Goal: Communication & Community: Answer question/provide support

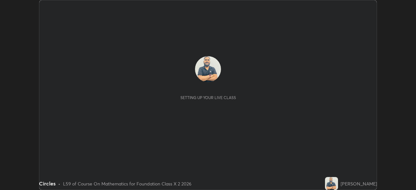
scroll to position [190, 416]
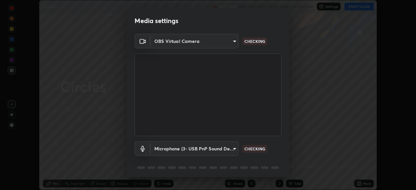
type input "5402053dac797fbd6203b9055fefd71c8703e877445e1219393e3e645ba4b0f2"
type input "a3a3097e40d18425eb5f5ea4a7a0b0ef9c34029afdfcc8a89851ecbf290cf957"
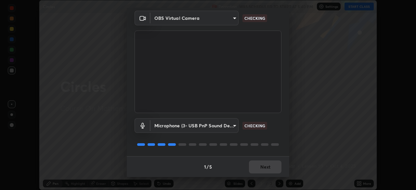
click at [259, 166] on div "1 / 5 Next" at bounding box center [208, 166] width 163 height 21
click at [260, 166] on div "1 / 5 Next" at bounding box center [208, 166] width 163 height 21
click at [262, 167] on div "1 / 5 Next" at bounding box center [208, 166] width 163 height 21
click at [264, 168] on div "1 / 5 Next" at bounding box center [208, 166] width 163 height 21
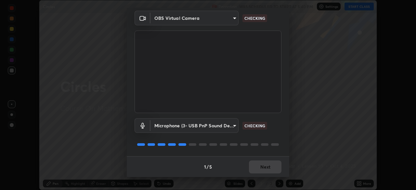
click at [263, 166] on div "1 / 5 Next" at bounding box center [208, 166] width 163 height 21
click at [263, 169] on div "1 / 5 Next" at bounding box center [208, 166] width 163 height 21
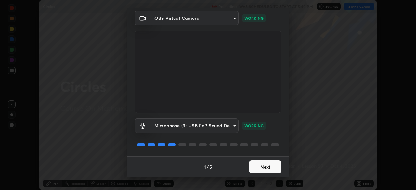
click at [262, 168] on button "Next" at bounding box center [265, 167] width 33 height 13
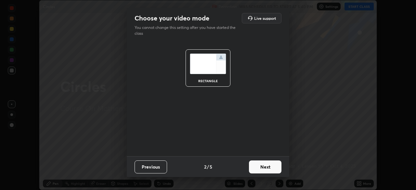
scroll to position [0, 0]
click at [262, 168] on button "Next" at bounding box center [265, 167] width 33 height 13
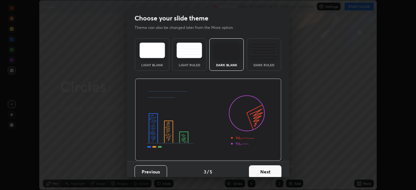
click at [262, 168] on button "Next" at bounding box center [265, 171] width 33 height 13
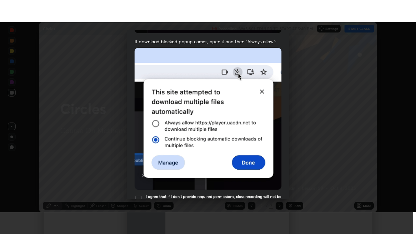
scroll to position [156, 0]
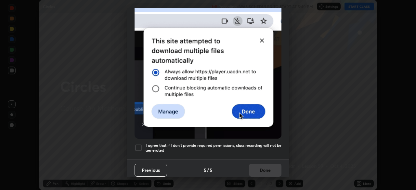
click at [136, 146] on div at bounding box center [139, 148] width 8 height 8
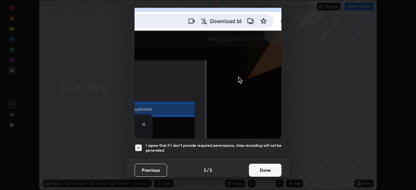
click at [260, 167] on button "Done" at bounding box center [265, 170] width 33 height 13
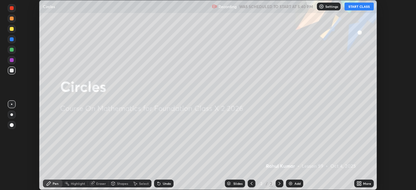
click at [362, 5] on button "START CLASS" at bounding box center [359, 7] width 29 height 8
click at [360, 183] on icon at bounding box center [360, 183] width 2 height 2
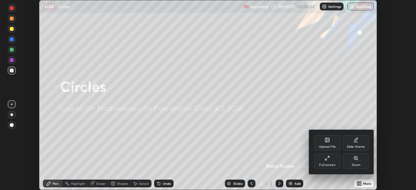
click at [325, 160] on icon at bounding box center [327, 158] width 5 height 5
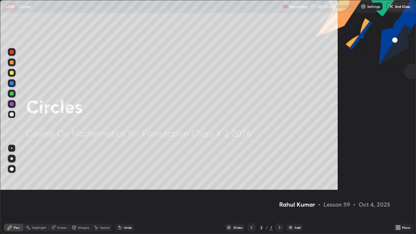
scroll to position [234, 416]
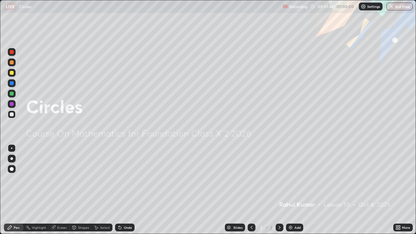
click at [291, 190] on img at bounding box center [290, 227] width 5 height 5
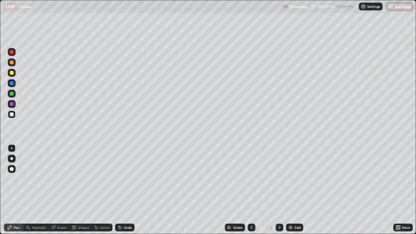
click at [11, 74] on div at bounding box center [12, 73] width 4 height 4
click at [12, 115] on div at bounding box center [12, 114] width 4 height 4
click at [82, 190] on div "Shapes" at bounding box center [81, 228] width 22 height 8
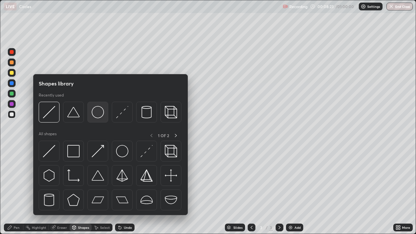
click at [95, 112] on img at bounding box center [98, 112] width 12 height 12
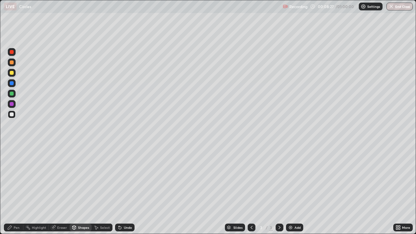
click at [78, 190] on div "Shapes" at bounding box center [83, 227] width 11 height 3
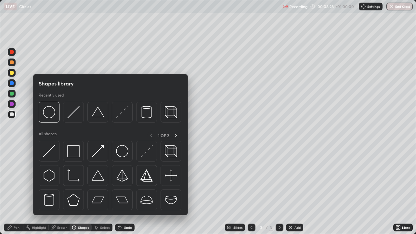
click at [70, 115] on img at bounding box center [73, 112] width 12 height 12
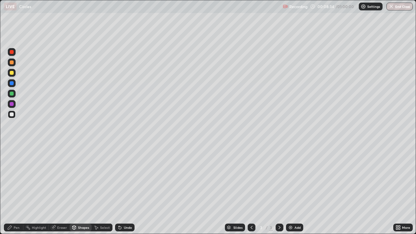
click at [16, 190] on div "Pen" at bounding box center [17, 227] width 6 height 3
click at [80, 190] on div "Shapes" at bounding box center [83, 227] width 11 height 3
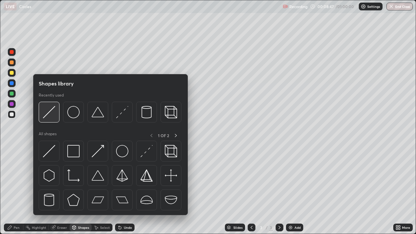
click at [51, 116] on img at bounding box center [49, 112] width 12 height 12
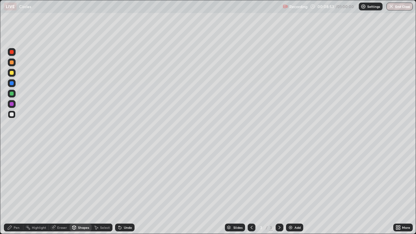
click at [19, 190] on div "Pen" at bounding box center [17, 227] width 6 height 3
click at [11, 74] on div at bounding box center [12, 73] width 4 height 4
click at [10, 116] on div at bounding box center [12, 115] width 8 height 8
click at [11, 95] on div at bounding box center [12, 94] width 4 height 4
click at [11, 73] on div at bounding box center [12, 73] width 4 height 4
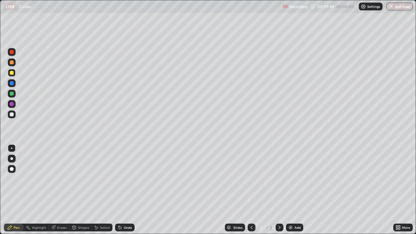
click at [11, 113] on div at bounding box center [12, 114] width 4 height 4
click at [9, 72] on div at bounding box center [12, 73] width 8 height 8
click at [11, 114] on div at bounding box center [12, 114] width 4 height 4
click at [79, 190] on div "Shapes" at bounding box center [83, 227] width 11 height 3
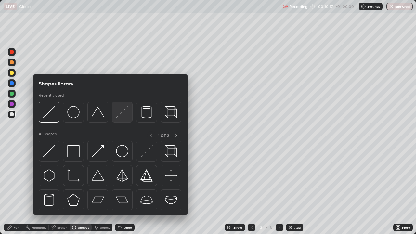
click at [120, 117] on img at bounding box center [122, 112] width 12 height 12
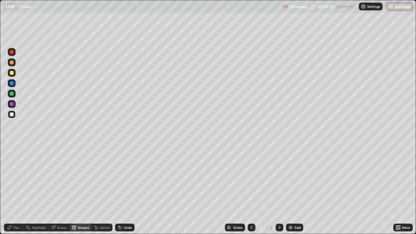
click at [14, 190] on div "Pen" at bounding box center [17, 227] width 6 height 3
click at [11, 74] on div at bounding box center [12, 73] width 4 height 4
click at [12, 115] on div at bounding box center [12, 114] width 4 height 4
click at [121, 190] on icon at bounding box center [119, 227] width 5 height 5
click at [177, 190] on div "Slides 3 / 3 Add" at bounding box center [264, 227] width 259 height 13
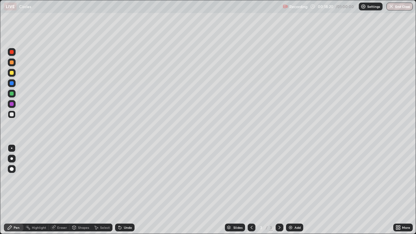
click at [11, 75] on div at bounding box center [12, 73] width 8 height 8
click at [286, 25] on button "Undo" at bounding box center [295, 24] width 19 height 8
click at [11, 116] on div at bounding box center [12, 114] width 4 height 4
click at [78, 190] on div "Shapes" at bounding box center [83, 227] width 11 height 3
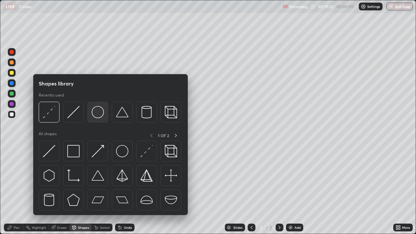
click at [96, 116] on img at bounding box center [98, 112] width 12 height 12
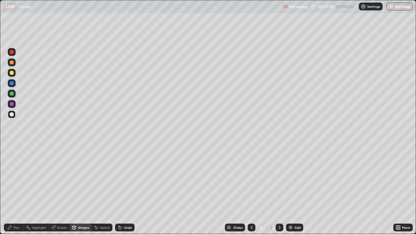
click at [15, 190] on div "Pen" at bounding box center [17, 227] width 6 height 3
click at [124, 190] on div "Undo" at bounding box center [128, 227] width 8 height 3
click at [126, 190] on div "Undo" at bounding box center [125, 228] width 20 height 8
click at [110, 190] on div "Select" at bounding box center [102, 228] width 21 height 8
click at [125, 190] on div "Undo" at bounding box center [128, 227] width 8 height 3
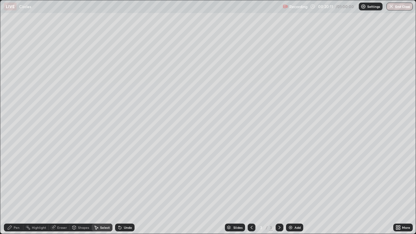
click at [125, 190] on div "Undo" at bounding box center [128, 227] width 8 height 3
click at [335, 82] on div "0 ° Undo Copy Duplicate Duplicate to new slide Delete" at bounding box center [207, 116] width 415 height 233
click at [12, 190] on icon at bounding box center [9, 227] width 5 height 5
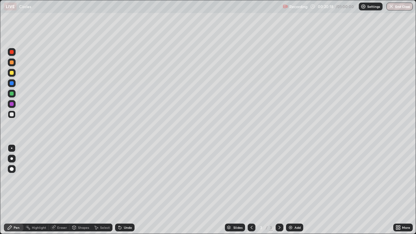
click at [85, 190] on div "Shapes" at bounding box center [83, 227] width 11 height 3
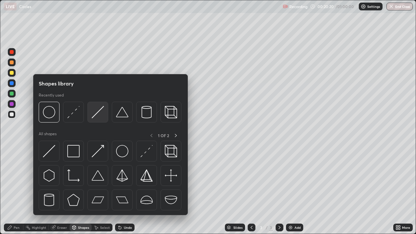
click at [98, 113] on img at bounding box center [98, 112] width 12 height 12
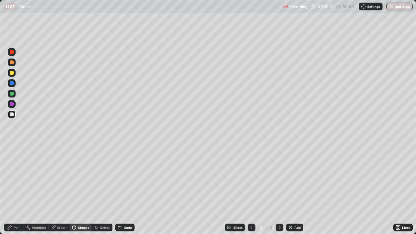
click at [16, 190] on div "Pen" at bounding box center [17, 227] width 6 height 3
click at [80, 190] on div "Shapes" at bounding box center [83, 227] width 11 height 3
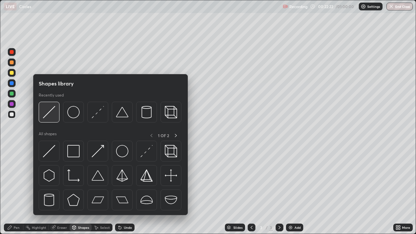
click at [51, 117] on img at bounding box center [49, 112] width 12 height 12
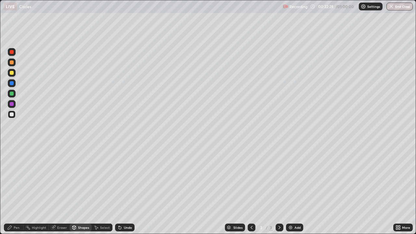
click at [124, 190] on div "Undo" at bounding box center [125, 228] width 20 height 8
click at [12, 74] on div at bounding box center [12, 73] width 4 height 4
click at [125, 190] on div "Undo" at bounding box center [128, 227] width 8 height 3
click at [13, 190] on div "Pen" at bounding box center [14, 228] width 20 height 8
click at [124, 190] on div "Undo" at bounding box center [128, 227] width 8 height 3
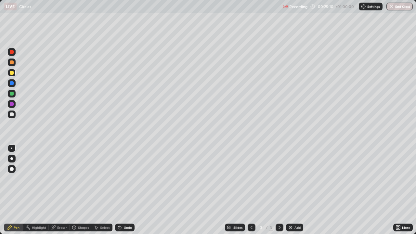
click at [122, 190] on div "Undo" at bounding box center [125, 228] width 20 height 8
click at [126, 190] on div "Undo" at bounding box center [128, 227] width 8 height 3
click at [12, 114] on div at bounding box center [12, 114] width 4 height 4
click at [12, 73] on div at bounding box center [12, 73] width 4 height 4
click at [14, 114] on div at bounding box center [12, 115] width 8 height 8
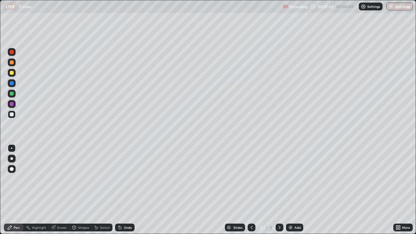
click at [15, 71] on div at bounding box center [12, 73] width 8 height 8
click at [127, 190] on div "Undo" at bounding box center [128, 227] width 8 height 3
click at [126, 190] on div "Undo" at bounding box center [128, 227] width 8 height 3
click at [124, 190] on div "Undo" at bounding box center [128, 227] width 8 height 3
click at [128, 190] on div "Undo" at bounding box center [128, 227] width 8 height 3
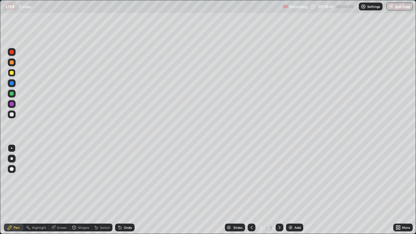
click at [131, 190] on div "Undo" at bounding box center [128, 227] width 8 height 3
click at [130, 190] on div "Undo" at bounding box center [128, 227] width 8 height 3
click at [14, 114] on div at bounding box center [12, 115] width 8 height 8
click at [11, 75] on div at bounding box center [12, 73] width 8 height 8
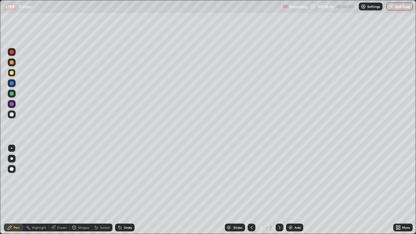
click at [12, 115] on div at bounding box center [12, 114] width 4 height 4
click at [80, 190] on div "Shapes" at bounding box center [83, 227] width 11 height 3
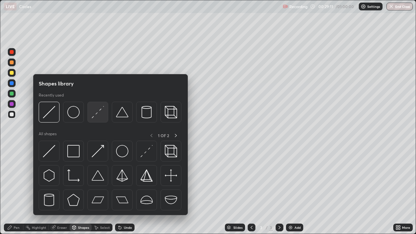
click at [95, 115] on img at bounding box center [98, 112] width 12 height 12
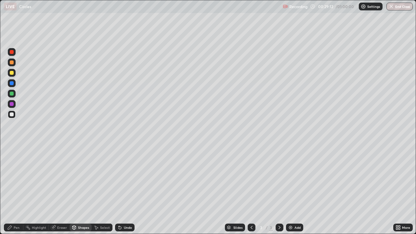
click at [14, 73] on div at bounding box center [12, 73] width 8 height 8
click at [13, 115] on div at bounding box center [12, 114] width 4 height 4
click at [13, 74] on div at bounding box center [12, 73] width 4 height 4
click at [127, 190] on div "Undo" at bounding box center [128, 227] width 8 height 3
click at [124, 190] on div "Undo" at bounding box center [128, 227] width 8 height 3
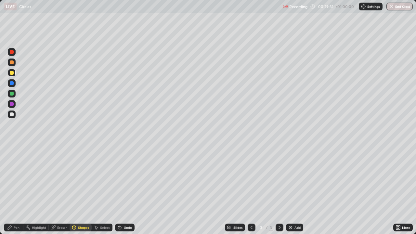
click at [11, 190] on icon at bounding box center [9, 227] width 5 height 5
click at [15, 117] on div at bounding box center [12, 114] width 8 height 10
click at [125, 190] on div "Undo" at bounding box center [128, 227] width 8 height 3
click at [126, 190] on div "Undo" at bounding box center [128, 227] width 8 height 3
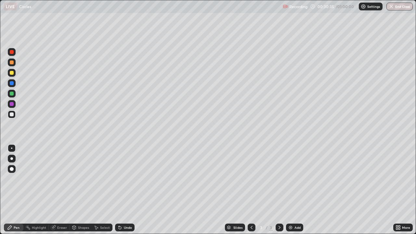
click at [125, 190] on div "Undo" at bounding box center [125, 228] width 20 height 8
click at [125, 190] on div "Undo" at bounding box center [128, 227] width 8 height 3
click at [126, 190] on div "Undo" at bounding box center [128, 227] width 8 height 3
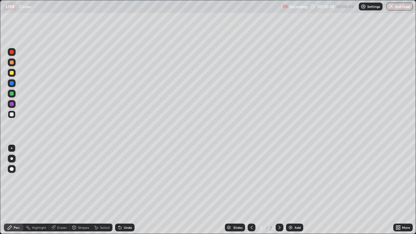
click at [127, 190] on div "Undo" at bounding box center [128, 227] width 8 height 3
click at [126, 190] on div "Undo" at bounding box center [128, 227] width 8 height 3
click at [124, 190] on div "Undo" at bounding box center [128, 227] width 8 height 3
click at [58, 190] on div "Eraser" at bounding box center [62, 227] width 10 height 3
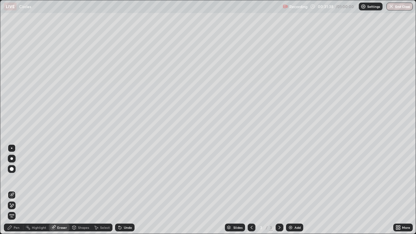
click at [15, 190] on div "Pen" at bounding box center [17, 227] width 6 height 3
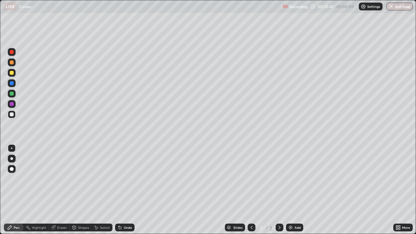
click at [291, 190] on img at bounding box center [290, 227] width 5 height 5
click at [13, 74] on div at bounding box center [12, 73] width 8 height 8
click at [132, 190] on div "Undo" at bounding box center [125, 228] width 20 height 8
click at [105, 190] on div "Select" at bounding box center [105, 227] width 10 height 3
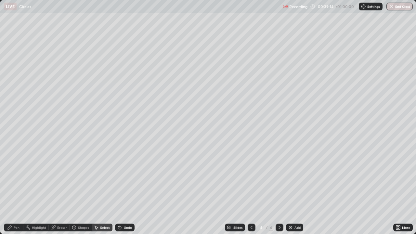
click at [128, 190] on div "Undo" at bounding box center [128, 227] width 8 height 3
click at [82, 190] on div "Shapes" at bounding box center [83, 227] width 11 height 3
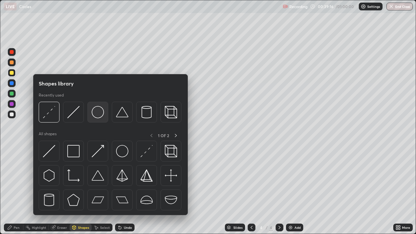
click at [100, 115] on img at bounding box center [98, 112] width 12 height 12
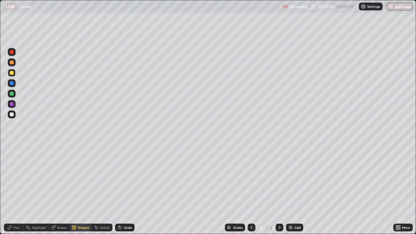
click at [15, 190] on div "Pen" at bounding box center [17, 227] width 6 height 3
click at [128, 190] on div "Undo" at bounding box center [128, 227] width 8 height 3
click at [83, 190] on div "Shapes" at bounding box center [83, 227] width 11 height 3
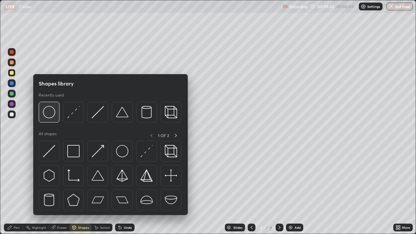
click at [57, 117] on div at bounding box center [49, 112] width 21 height 21
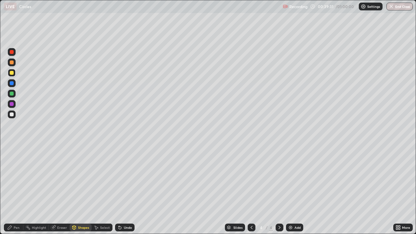
click at [80, 190] on div "Shapes" at bounding box center [83, 227] width 11 height 3
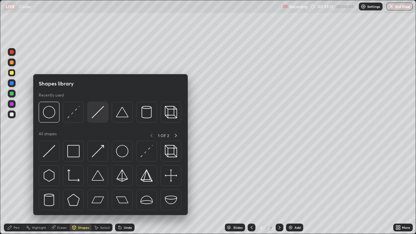
click at [102, 117] on img at bounding box center [98, 112] width 12 height 12
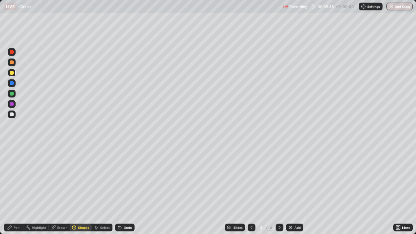
click at [17, 190] on div "Pen" at bounding box center [14, 228] width 20 height 8
click at [61, 190] on div "Eraser" at bounding box center [62, 227] width 10 height 3
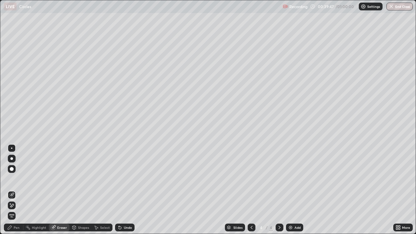
click at [84, 190] on div "Shapes" at bounding box center [83, 227] width 11 height 3
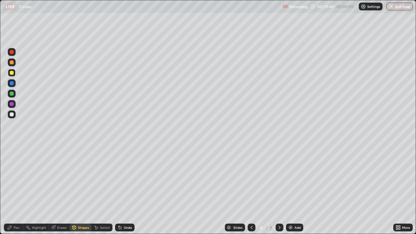
click at [13, 190] on div "Pen" at bounding box center [14, 228] width 20 height 8
click at [78, 190] on div "Shapes" at bounding box center [83, 227] width 11 height 3
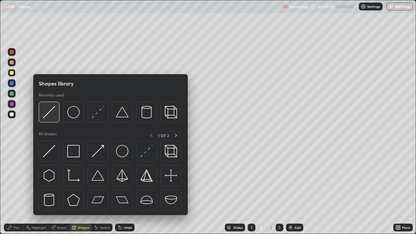
click at [51, 116] on img at bounding box center [49, 112] width 12 height 12
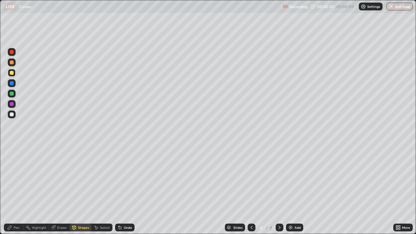
click at [9, 190] on div "Pen" at bounding box center [14, 228] width 20 height 8
click at [124, 190] on div "Undo" at bounding box center [128, 227] width 8 height 3
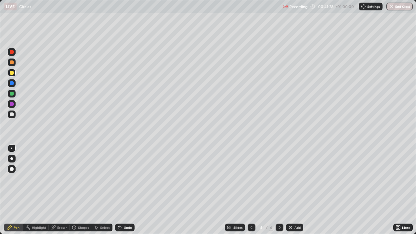
click at [122, 190] on div "Undo" at bounding box center [125, 228] width 20 height 8
click at [122, 190] on icon at bounding box center [119, 227] width 5 height 5
click at [122, 190] on div "Undo" at bounding box center [125, 228] width 20 height 8
click at [123, 190] on div "Undo" at bounding box center [125, 228] width 20 height 8
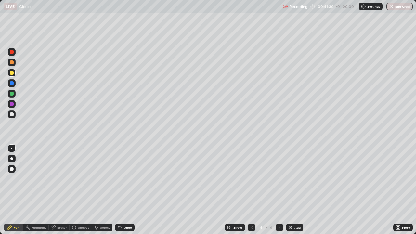
click at [122, 190] on div "Undo" at bounding box center [125, 228] width 20 height 8
click at [121, 190] on icon at bounding box center [119, 227] width 5 height 5
click at [120, 190] on icon at bounding box center [120, 228] width 3 height 3
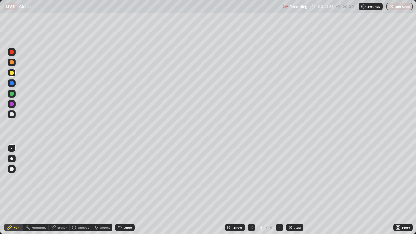
click at [119, 190] on icon at bounding box center [120, 228] width 3 height 3
click at [78, 190] on div "Shapes" at bounding box center [83, 227] width 11 height 3
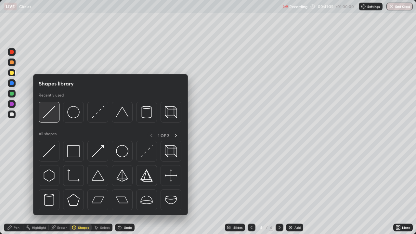
click at [50, 118] on img at bounding box center [49, 112] width 12 height 12
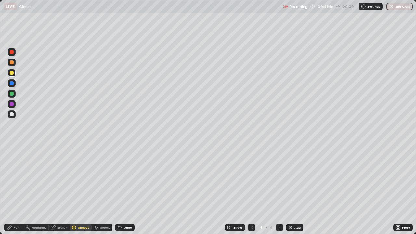
click at [13, 74] on div at bounding box center [12, 73] width 4 height 4
click at [124, 190] on div "Undo" at bounding box center [128, 227] width 8 height 3
click at [12, 190] on icon at bounding box center [9, 227] width 5 height 5
click at [254, 190] on div at bounding box center [252, 228] width 8 height 8
click at [278, 190] on icon at bounding box center [279, 227] width 5 height 5
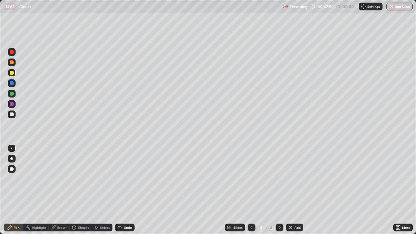
click at [250, 190] on icon at bounding box center [251, 227] width 5 height 5
click at [279, 190] on icon at bounding box center [279, 227] width 5 height 5
click at [11, 114] on div at bounding box center [12, 114] width 4 height 4
click at [124, 190] on div "Undo" at bounding box center [125, 228] width 20 height 8
click at [119, 190] on icon at bounding box center [120, 228] width 3 height 3
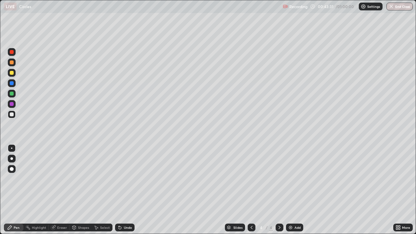
click at [120, 190] on icon at bounding box center [119, 227] width 5 height 5
click at [119, 190] on icon at bounding box center [120, 228] width 3 height 3
click at [122, 190] on div "Undo" at bounding box center [125, 228] width 20 height 8
click at [123, 190] on div "Undo" at bounding box center [125, 228] width 20 height 8
click at [128, 190] on div "Undo" at bounding box center [128, 227] width 8 height 3
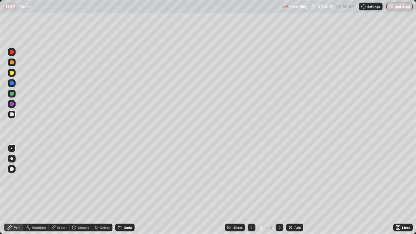
click at [17, 190] on div "Erase all" at bounding box center [12, 117] width 16 height 208
click at [12, 74] on div at bounding box center [12, 73] width 4 height 4
click at [12, 114] on div at bounding box center [12, 114] width 4 height 4
click at [14, 73] on div at bounding box center [12, 73] width 8 height 8
click at [12, 117] on div at bounding box center [12, 115] width 8 height 8
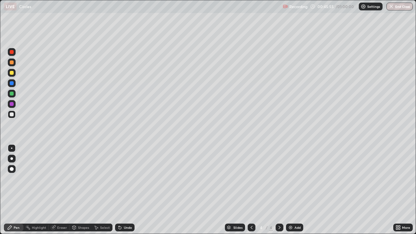
click at [124, 190] on div "Undo" at bounding box center [128, 227] width 8 height 3
click at [122, 190] on div "Undo" at bounding box center [125, 228] width 20 height 8
click at [123, 190] on div "Undo" at bounding box center [125, 228] width 20 height 8
click at [58, 190] on div "Eraser" at bounding box center [62, 227] width 10 height 3
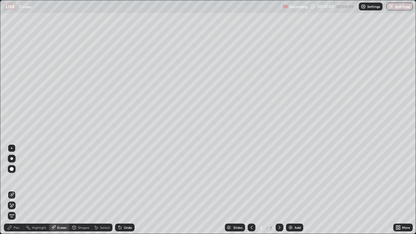
click at [13, 190] on div "Pen" at bounding box center [14, 228] width 20 height 8
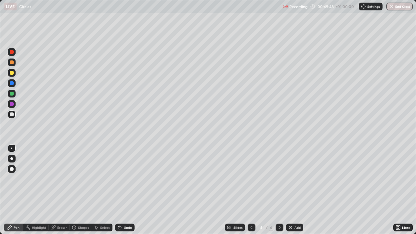
click at [294, 190] on div "Add" at bounding box center [297, 227] width 6 height 3
click at [125, 190] on div "Undo" at bounding box center [128, 227] width 8 height 3
click at [79, 190] on div "Shapes" at bounding box center [83, 227] width 11 height 3
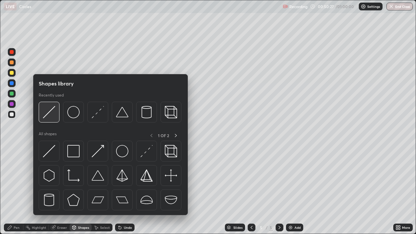
click at [51, 116] on img at bounding box center [49, 112] width 12 height 12
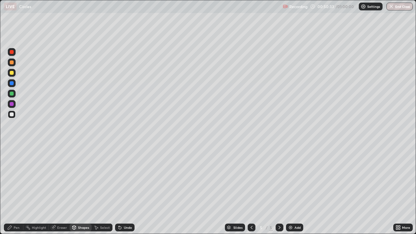
click at [16, 190] on div "Pen" at bounding box center [17, 227] width 6 height 3
click at [127, 190] on div "Undo" at bounding box center [128, 227] width 8 height 3
click at [129, 190] on div "Undo" at bounding box center [128, 227] width 8 height 3
click at [128, 190] on div "Undo" at bounding box center [128, 227] width 8 height 3
click at [293, 190] on div "Add" at bounding box center [294, 228] width 17 height 8
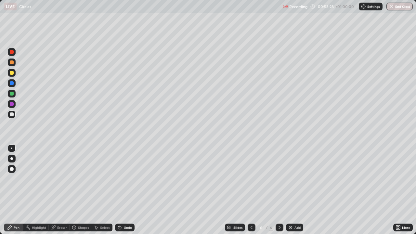
click at [12, 73] on div at bounding box center [12, 73] width 4 height 4
click at [81, 190] on div "Shapes" at bounding box center [83, 227] width 11 height 3
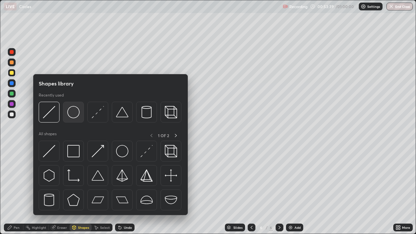
click at [71, 116] on img at bounding box center [73, 112] width 12 height 12
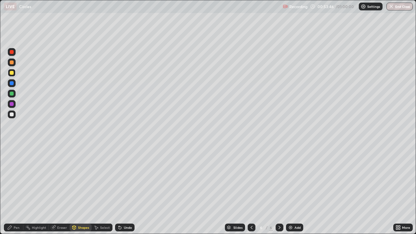
click at [78, 190] on div "Shapes" at bounding box center [83, 227] width 11 height 3
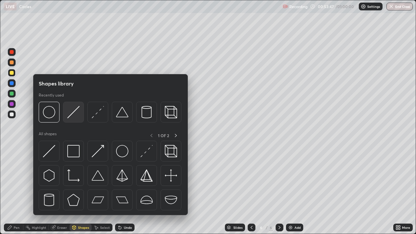
click at [71, 116] on img at bounding box center [73, 112] width 12 height 12
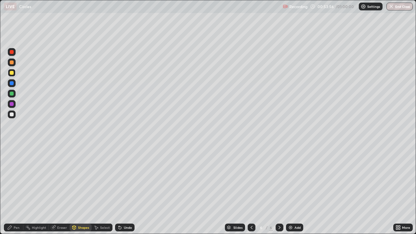
click at [12, 190] on icon at bounding box center [9, 227] width 5 height 5
click at [79, 190] on div "Shapes" at bounding box center [83, 227] width 11 height 3
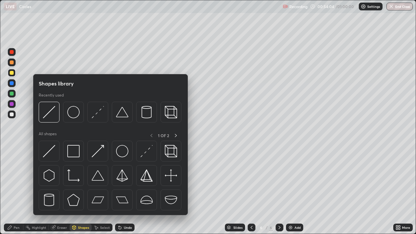
click at [80, 190] on div "Shapes" at bounding box center [83, 227] width 11 height 3
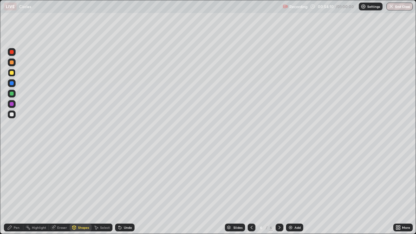
click at [14, 190] on div "Pen" at bounding box center [17, 227] width 6 height 3
click at [126, 190] on div "Undo" at bounding box center [128, 227] width 8 height 3
click at [125, 190] on div "Undo" at bounding box center [125, 228] width 20 height 8
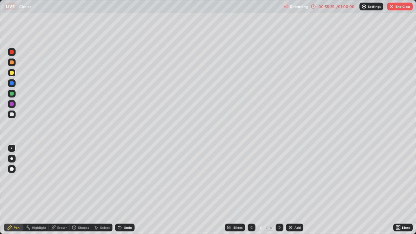
click at [13, 116] on div at bounding box center [12, 114] width 4 height 4
click at [124, 190] on div "Undo" at bounding box center [128, 227] width 8 height 3
click at [125, 190] on div "Undo" at bounding box center [128, 227] width 8 height 3
click at [124, 190] on div "Undo" at bounding box center [125, 228] width 20 height 8
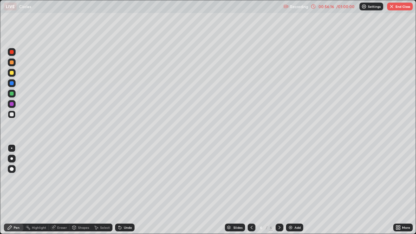
click at [121, 190] on icon at bounding box center [119, 227] width 5 height 5
click at [396, 5] on button "End Class" at bounding box center [400, 7] width 26 height 8
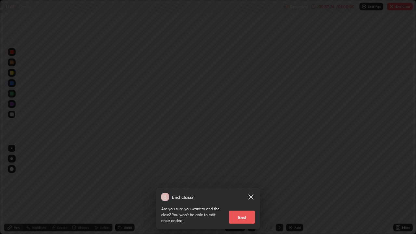
click at [243, 190] on button "End" at bounding box center [242, 217] width 26 height 13
